Goal: Find specific page/section: Find specific page/section

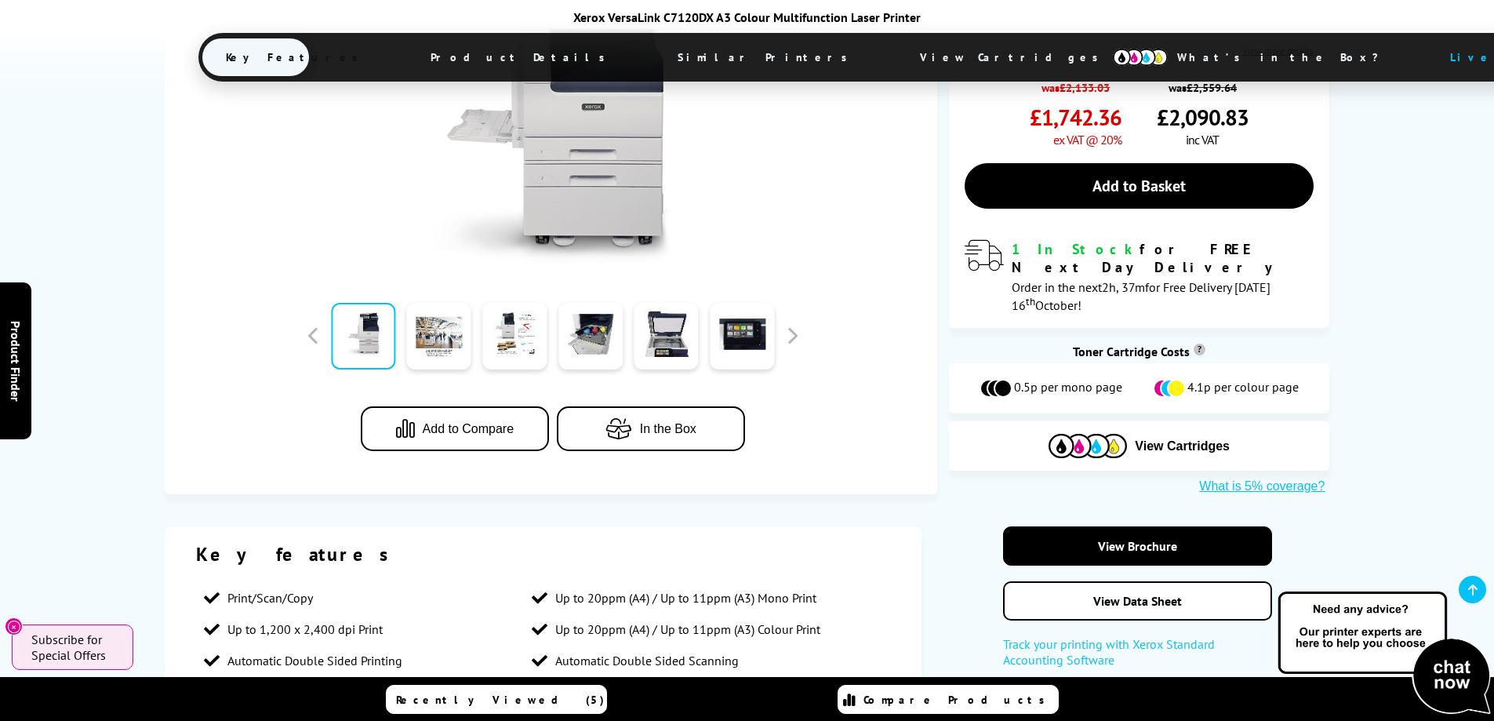
scroll to position [394, 0]
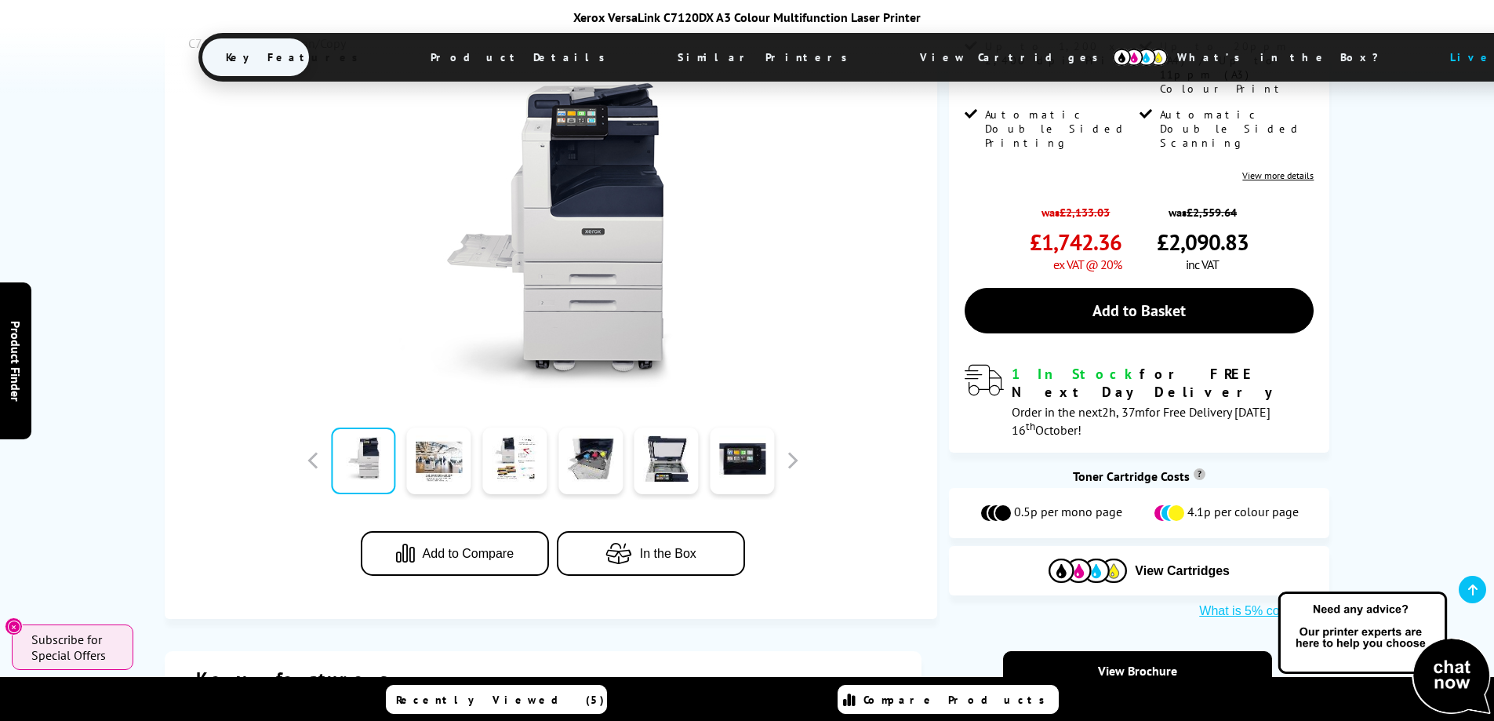
drag, startPoint x: 607, startPoint y: 147, endPoint x: 599, endPoint y: 154, distance: 10.0
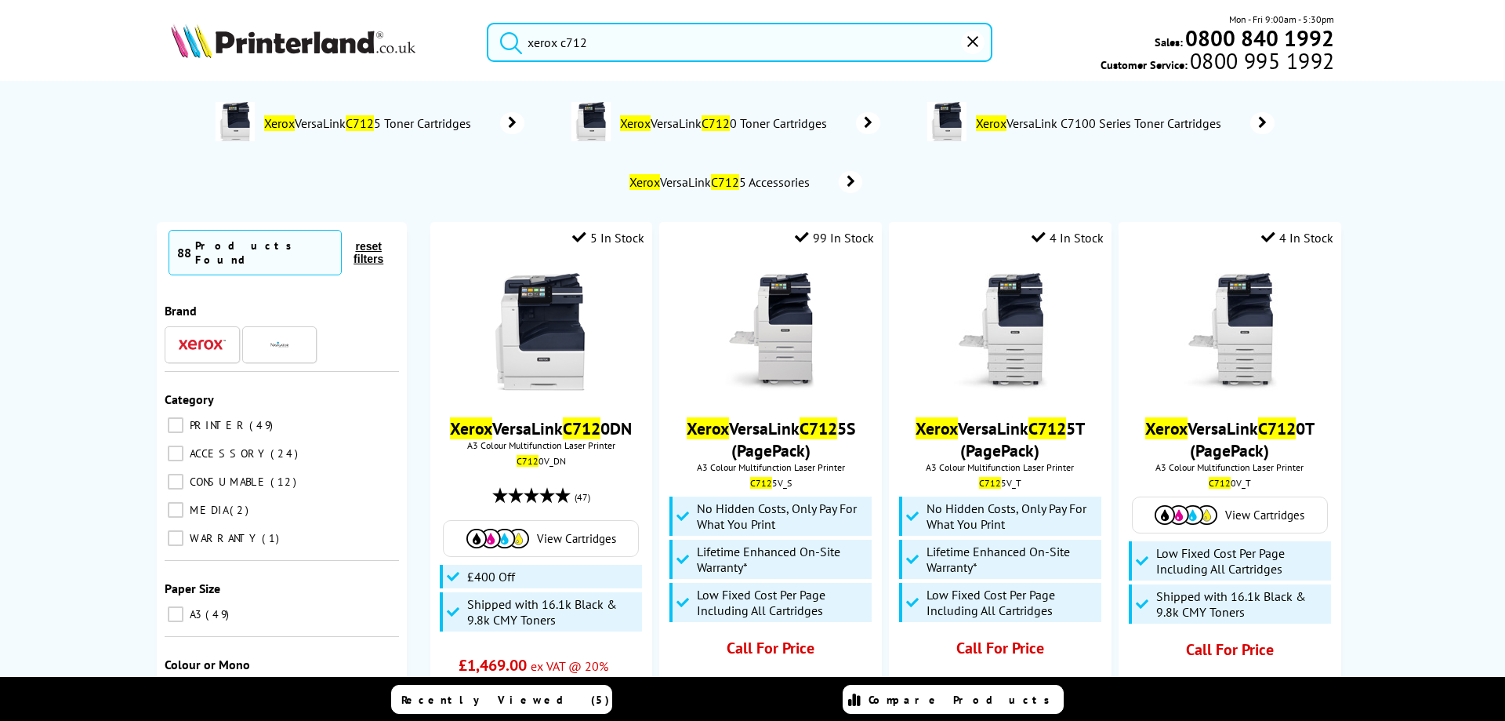
type input "xerox c7120"
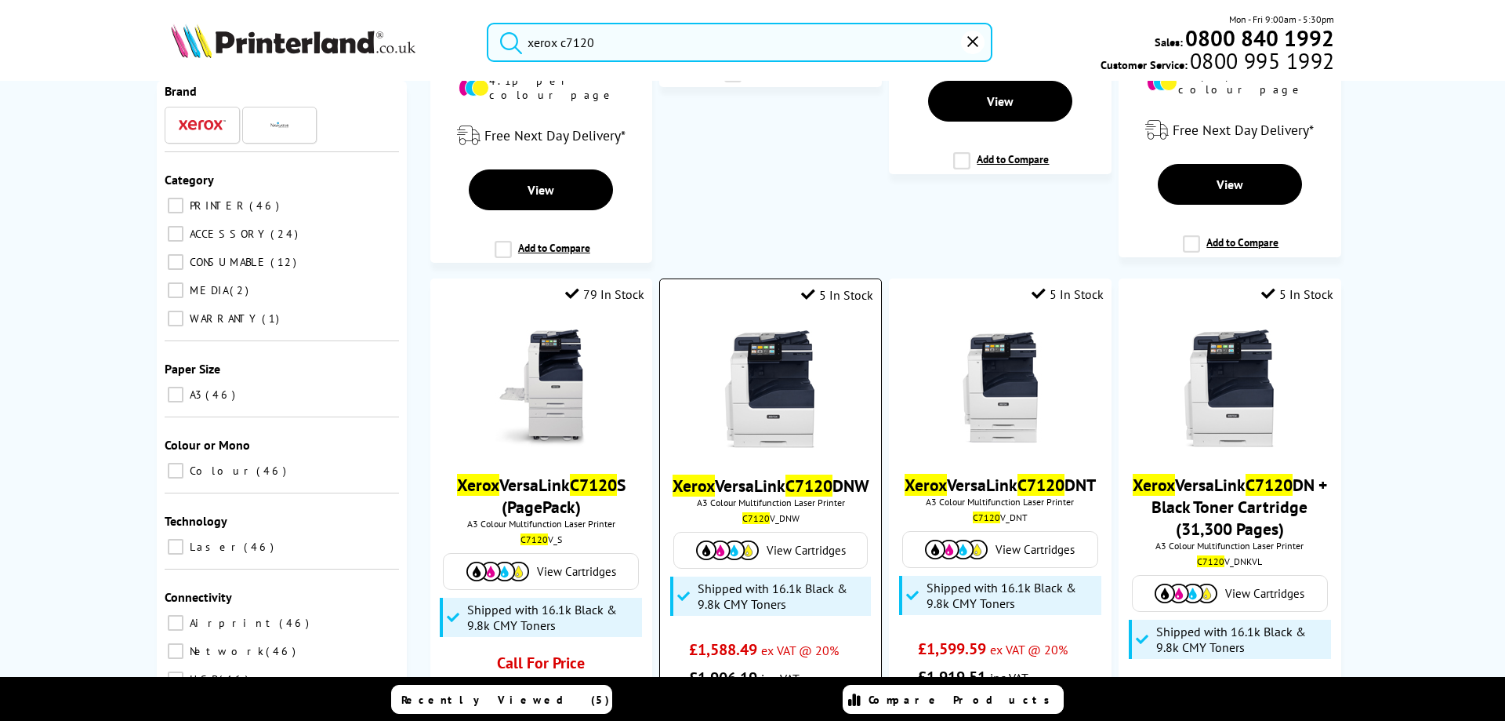
scroll to position [314, 0]
